Goal: Check status: Verify the current state of an ongoing process or item

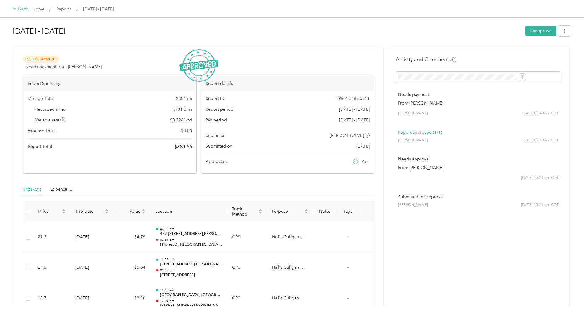
click at [28, 10] on div "Back" at bounding box center [20, 9] width 16 height 7
